Goal: Complete application form

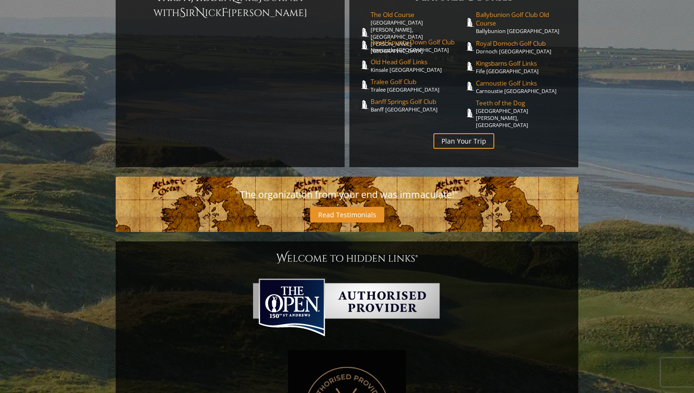
scroll to position [138, 0]
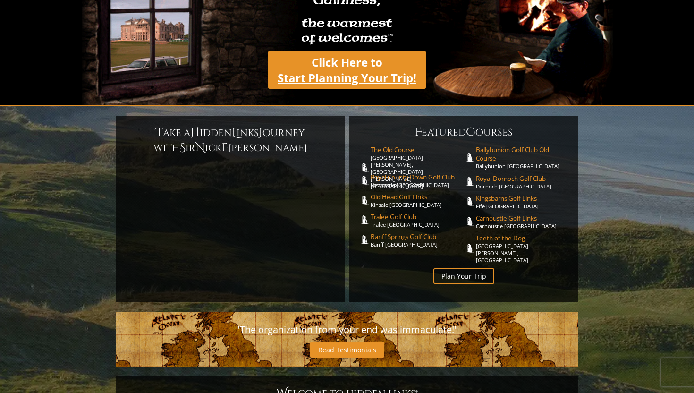
click at [377, 59] on link "Click Here to Start Planning Your Trip!" at bounding box center [347, 70] width 158 height 38
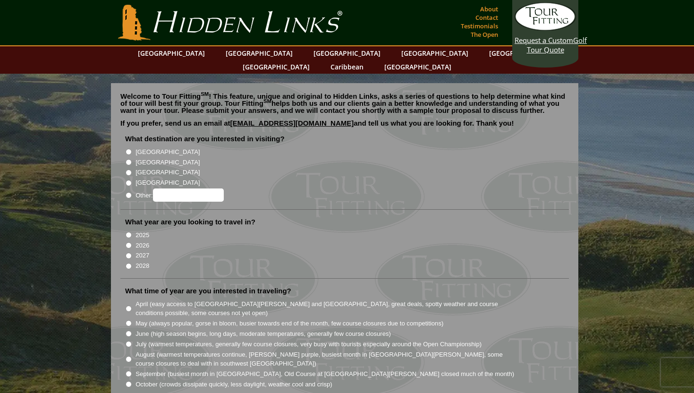
click at [130, 159] on input "[GEOGRAPHIC_DATA]" at bounding box center [129, 162] width 6 height 6
radio input "true"
click at [130, 149] on input "[GEOGRAPHIC_DATA]" at bounding box center [129, 152] width 6 height 6
radio input "true"
click at [131, 159] on input "[GEOGRAPHIC_DATA]" at bounding box center [129, 162] width 6 height 6
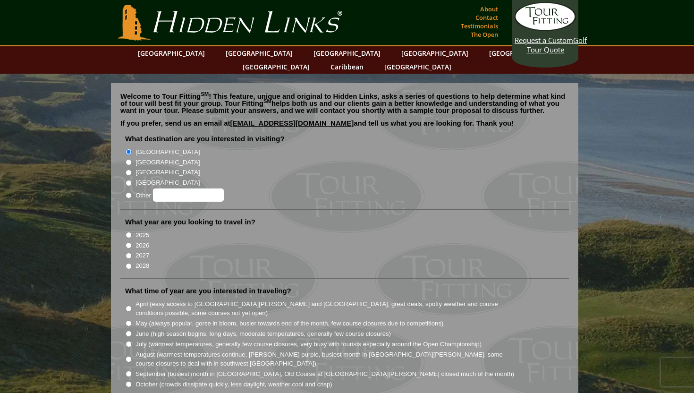
radio input "true"
click at [128, 242] on input "2026" at bounding box center [129, 245] width 6 height 6
radio input "true"
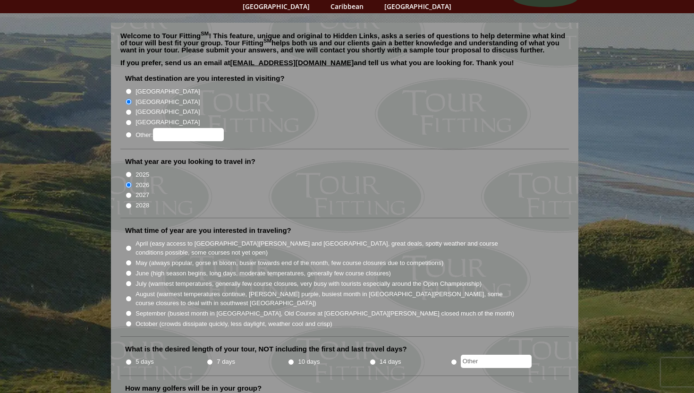
scroll to position [63, 0]
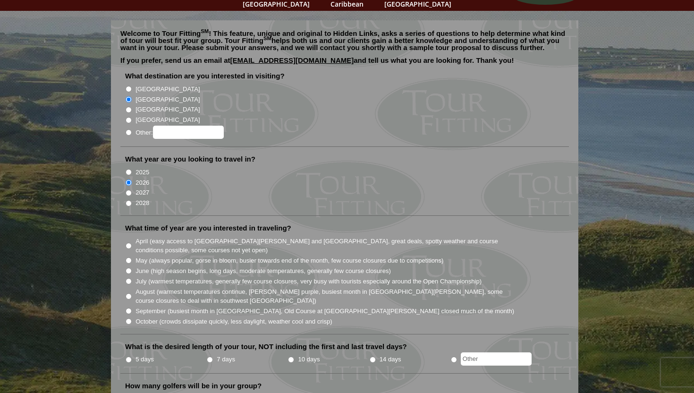
click at [129, 318] on input "October (crowds dissipate quickly, less daylight, weather cool and crisp)" at bounding box center [129, 321] width 6 height 6
radio input "true"
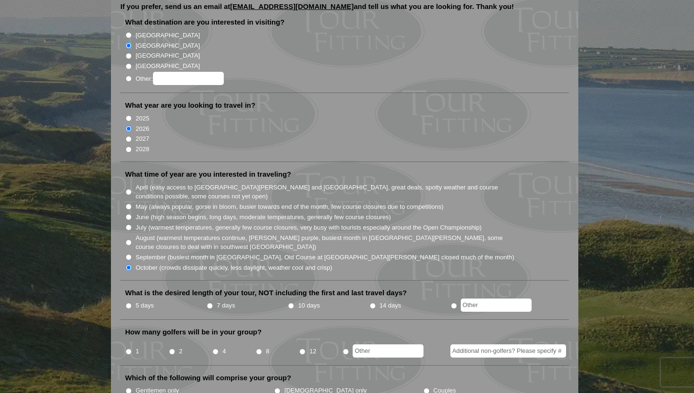
scroll to position [119, 0]
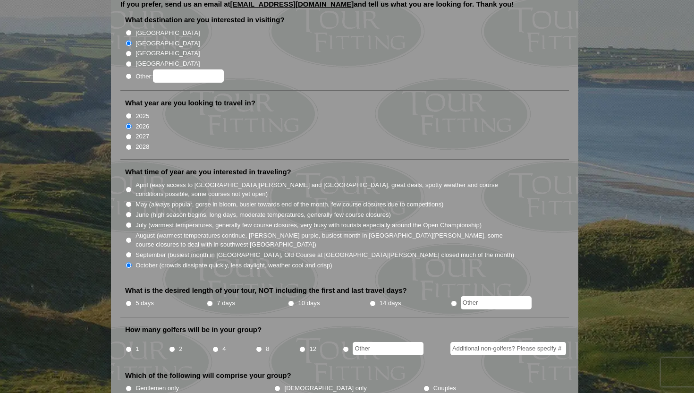
click at [209, 300] on input "7 days" at bounding box center [210, 303] width 6 height 6
radio input "true"
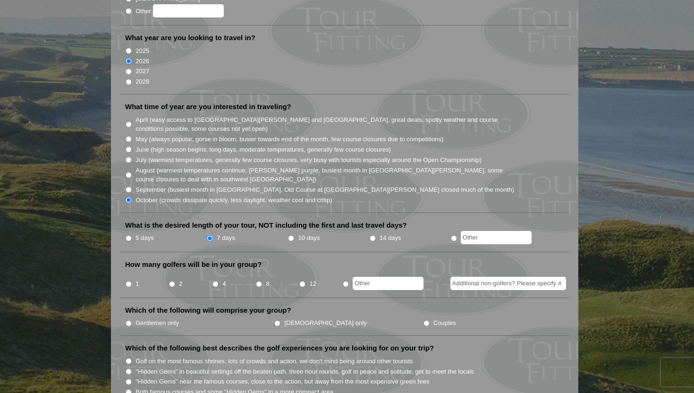
scroll to position [185, 0]
click at [127, 234] on input "5 days" at bounding box center [129, 237] width 6 height 6
radio input "true"
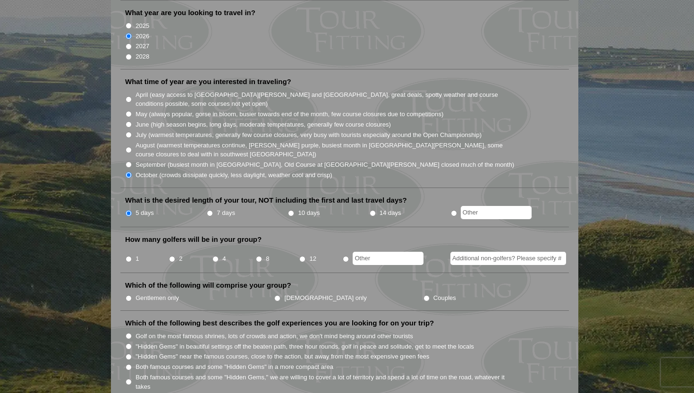
scroll to position [214, 0]
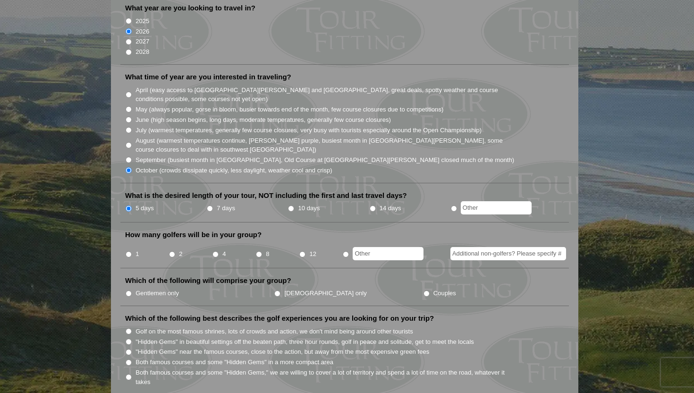
click at [217, 251] on input "4" at bounding box center [215, 254] width 6 height 6
radio input "true"
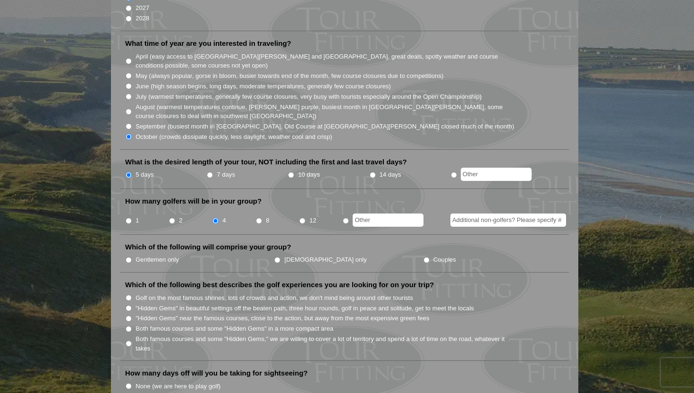
scroll to position [249, 0]
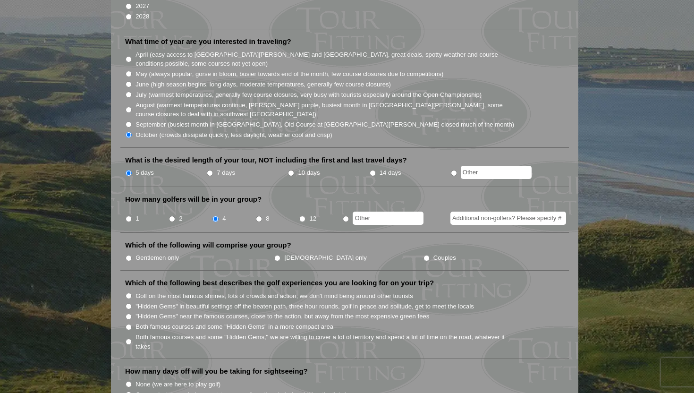
click at [128, 255] on input "Gentlemen only" at bounding box center [129, 258] width 6 height 6
radio input "true"
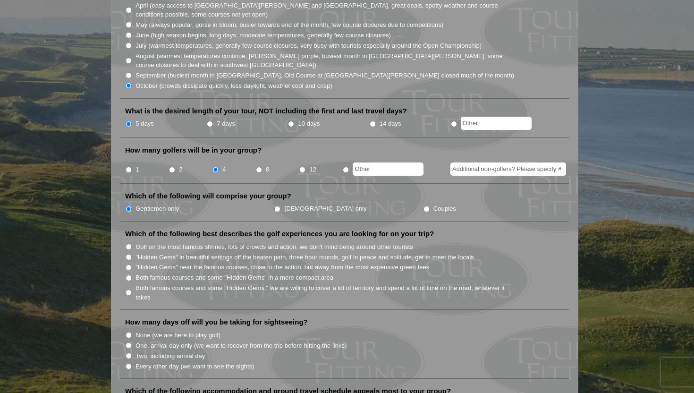
scroll to position [299, 0]
click at [129, 274] on input "Both famous courses and some "Hidden Gems" in a more compact area" at bounding box center [129, 277] width 6 height 6
radio input "true"
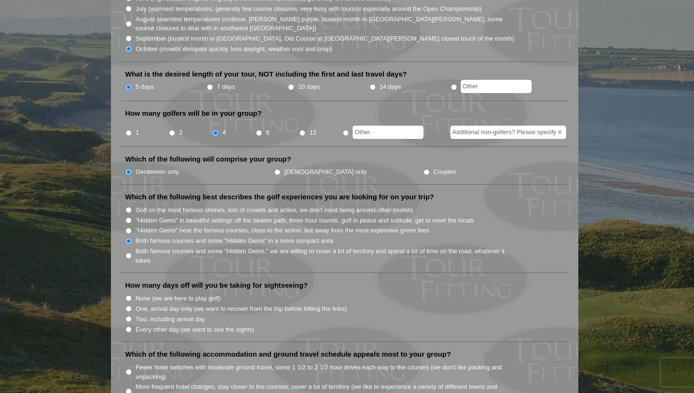
scroll to position [339, 0]
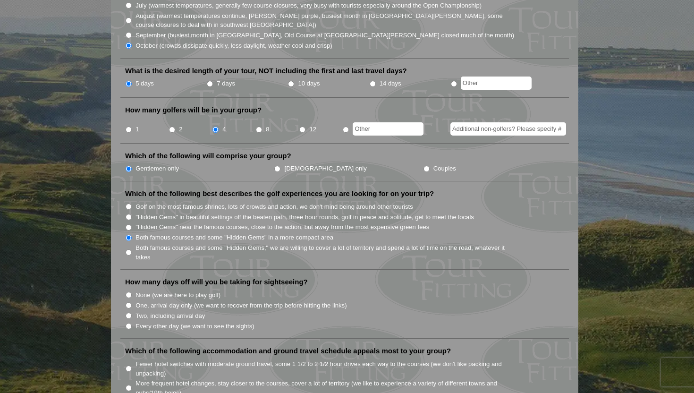
click at [129, 292] on input "None (we are here to play golf)" at bounding box center [129, 295] width 6 height 6
radio input "true"
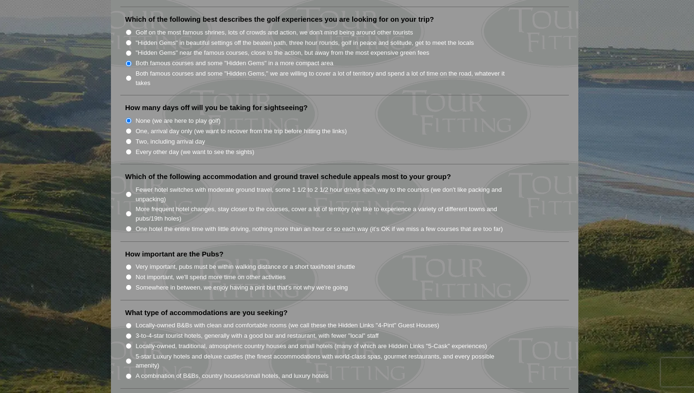
scroll to position [514, 0]
click at [129, 209] on input "More frequent hotel changes, stay closer to the courses, cover a lot of territo…" at bounding box center [129, 212] width 6 height 6
radio input "true"
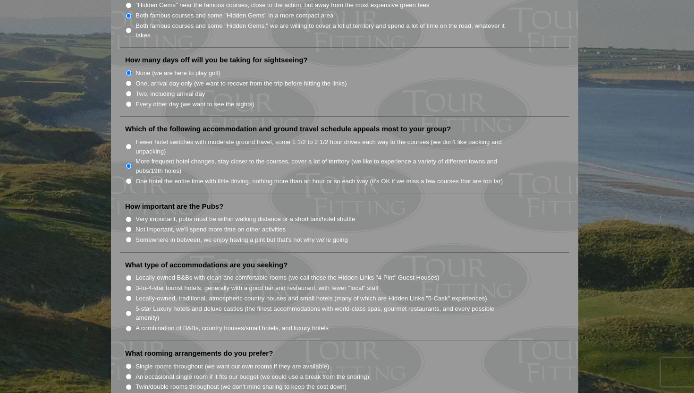
scroll to position [561, 0]
click at [128, 236] on input "Somewhere in between, we enjoy having a pint but that's not why we're going" at bounding box center [129, 239] width 6 height 6
radio input "true"
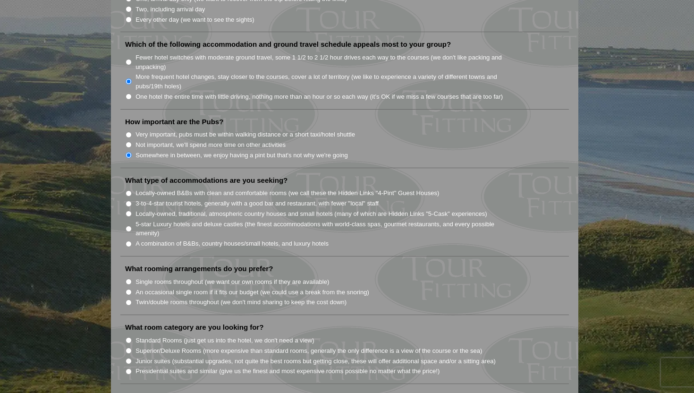
scroll to position [646, 0]
click at [128, 240] on input "A combination of B&Bs, country houses/small hotels, and luxury hotels" at bounding box center [129, 243] width 6 height 6
radio input "true"
click at [128, 240] on input "A combination of B&Bs, country houses/small hotels, and luxury hotels" at bounding box center [129, 243] width 6 height 6
click at [130, 200] on input "3-to-4-star tourist hotels, generally with a good bar and restaurant, with fewe…" at bounding box center [129, 203] width 6 height 6
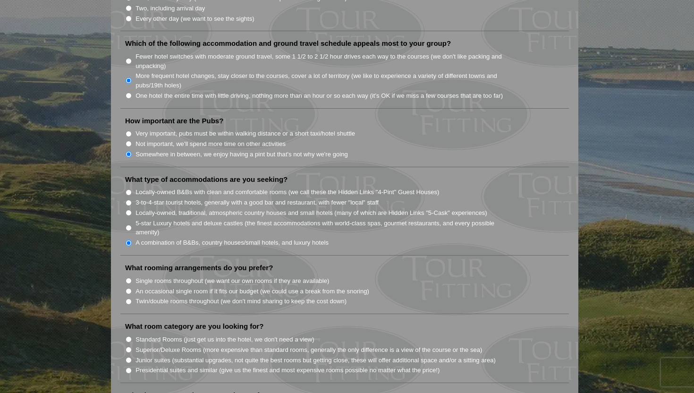
radio input "true"
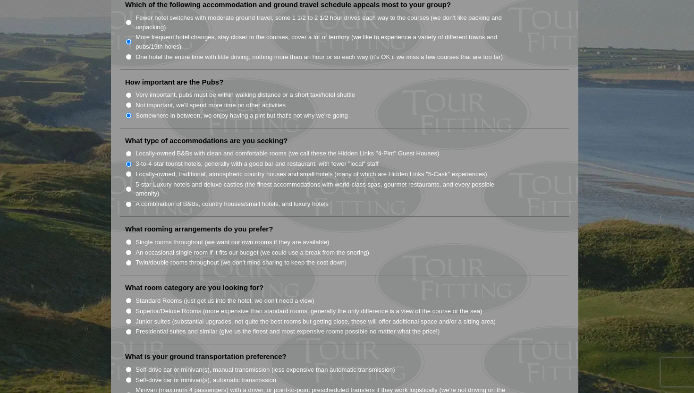
scroll to position [690, 0]
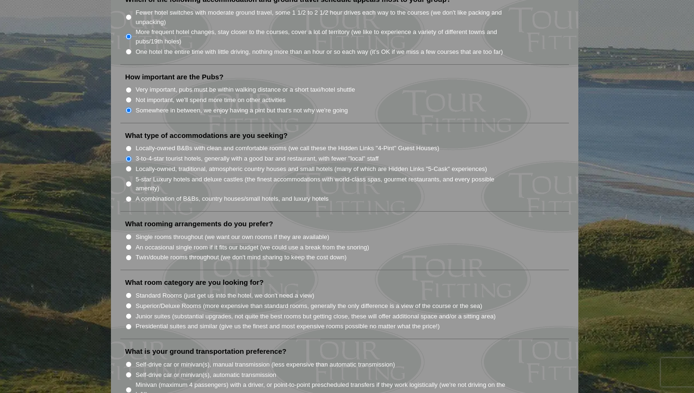
click at [129, 254] on input "Twin/double rooms throughout (we don't mind sharing to keep the cost down)" at bounding box center [129, 257] width 6 height 6
radio input "true"
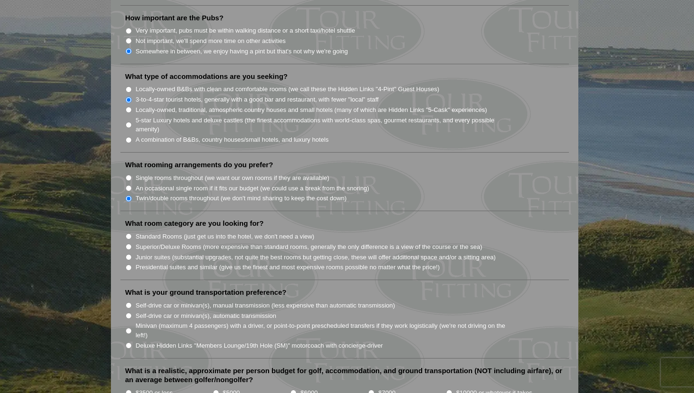
scroll to position [750, 0]
click at [128, 232] on input "Standard Rooms (just get us into the hotel, we don't need a view)" at bounding box center [129, 235] width 6 height 6
radio input "true"
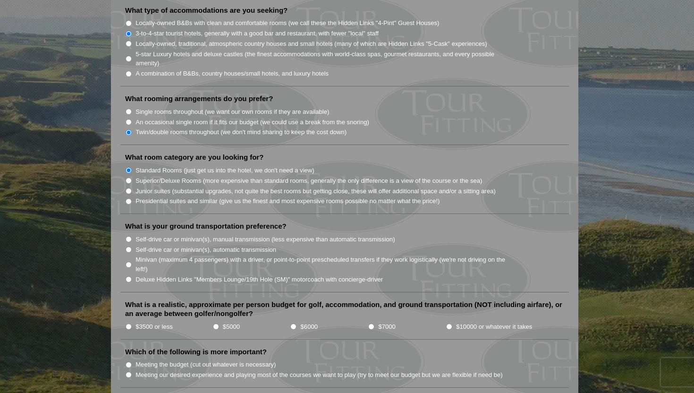
scroll to position [815, 0]
click at [127, 276] on input "Deluxe Hidden Links "Members Lounge/19th Hole (SM)" motorcoach with concierge-d…" at bounding box center [129, 279] width 6 height 6
radio input "true"
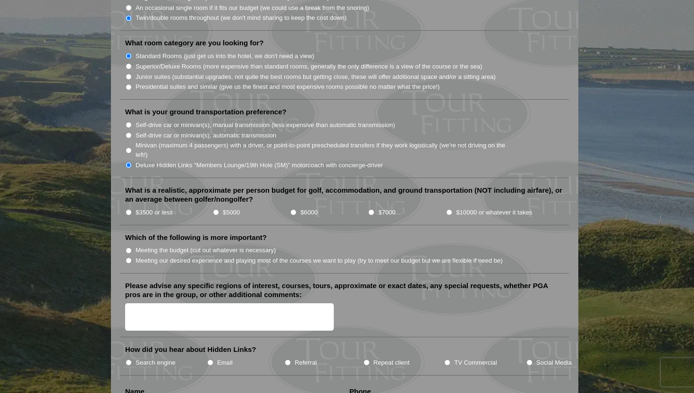
scroll to position [930, 0]
click at [216, 209] on input "$5000" at bounding box center [216, 212] width 6 height 6
radio input "true"
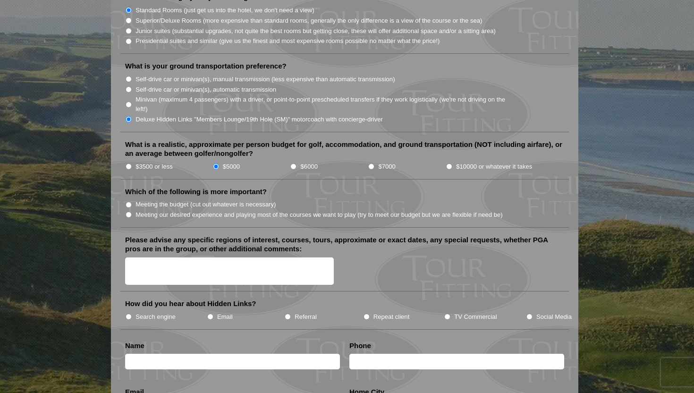
scroll to position [976, 0]
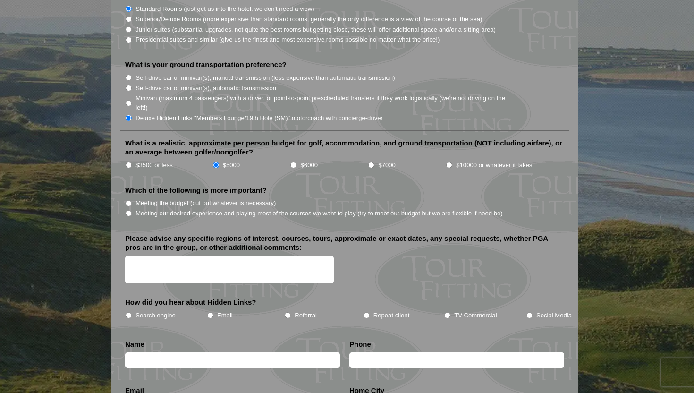
click at [129, 210] on input "Meeting our desired experience and playing most of the courses we want to play …" at bounding box center [129, 213] width 6 height 6
radio input "true"
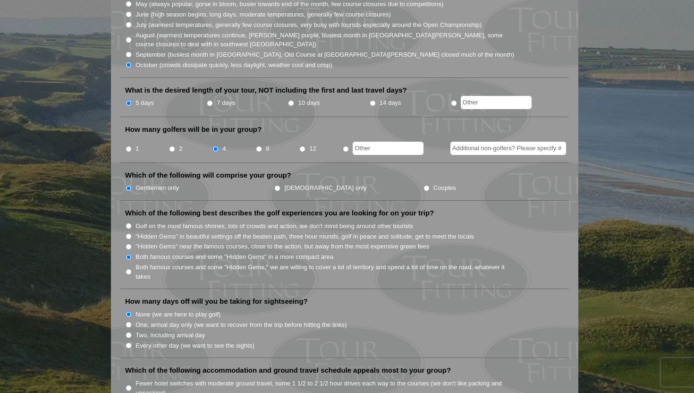
scroll to position [288, 0]
